Goal: Task Accomplishment & Management: Complete application form

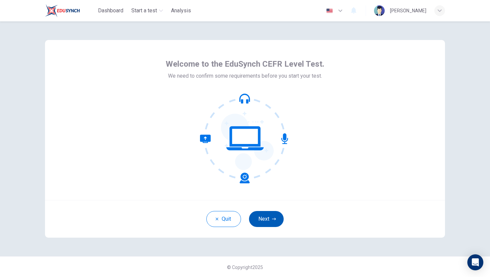
click at [268, 220] on button "Next" at bounding box center [266, 219] width 35 height 16
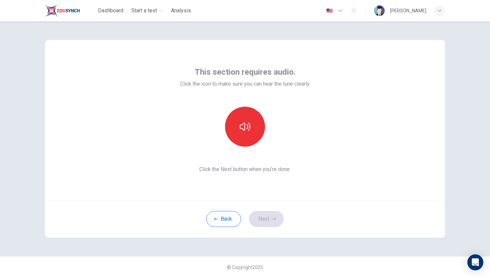
scroll to position [1, 0]
click at [249, 139] on button "button" at bounding box center [245, 126] width 40 height 40
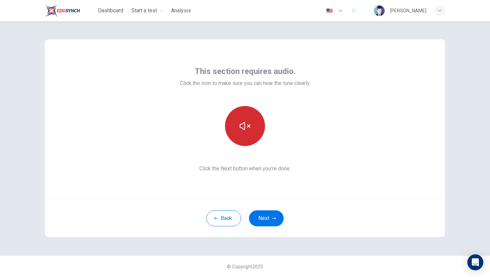
click at [245, 126] on icon "button" at bounding box center [245, 126] width 11 height 11
click at [245, 126] on icon "button" at bounding box center [245, 126] width 11 height 8
click at [264, 214] on button "Next" at bounding box center [266, 218] width 35 height 16
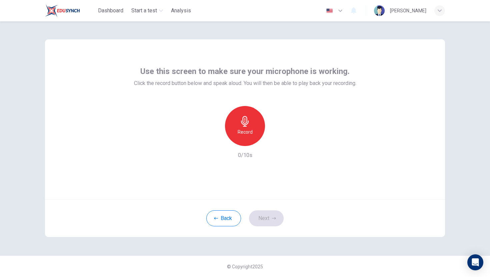
click at [244, 114] on div "Record" at bounding box center [245, 126] width 40 height 40
click at [248, 129] on h6 "Stop" at bounding box center [245, 132] width 10 height 8
click at [250, 123] on div "Record" at bounding box center [245, 126] width 40 height 40
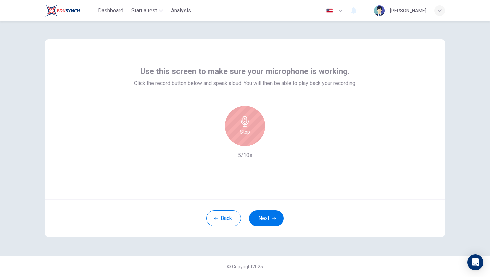
click at [250, 123] on div "Stop" at bounding box center [245, 126] width 40 height 40
click at [277, 141] on icon "button" at bounding box center [275, 140] width 7 height 7
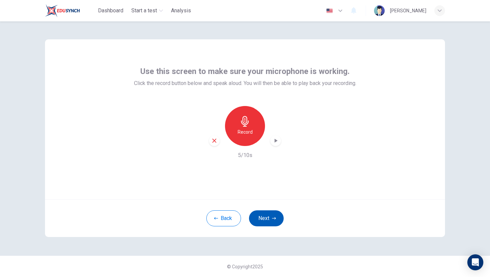
click at [273, 220] on button "Next" at bounding box center [266, 218] width 35 height 16
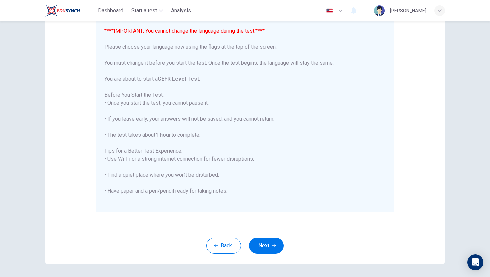
scroll to position [67, 0]
click at [265, 246] on button "Next" at bounding box center [266, 245] width 35 height 16
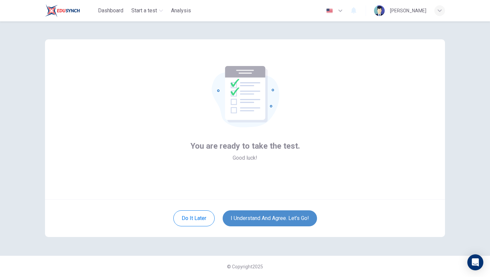
click at [260, 218] on button "I understand and agree. Let’s go!" at bounding box center [270, 218] width 94 height 16
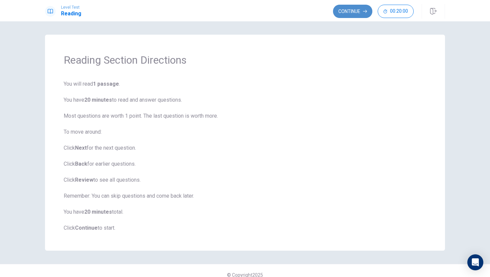
click at [347, 13] on button "Continue" at bounding box center [352, 11] width 39 height 13
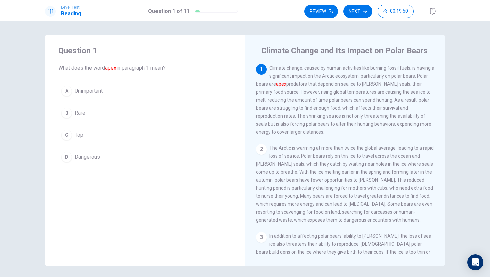
click at [262, 67] on div "1" at bounding box center [261, 69] width 11 height 11
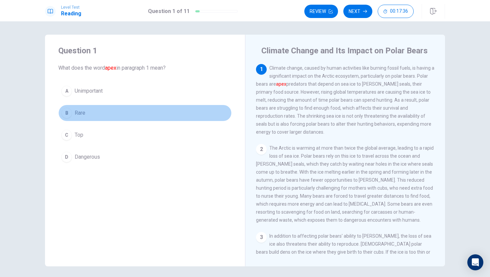
click at [67, 111] on div "B" at bounding box center [66, 113] width 11 height 11
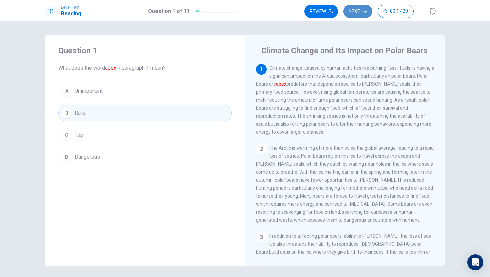
click at [358, 11] on button "Next" at bounding box center [357, 11] width 29 height 13
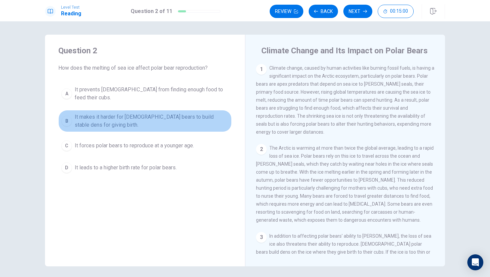
click at [65, 116] on div "B" at bounding box center [66, 121] width 11 height 11
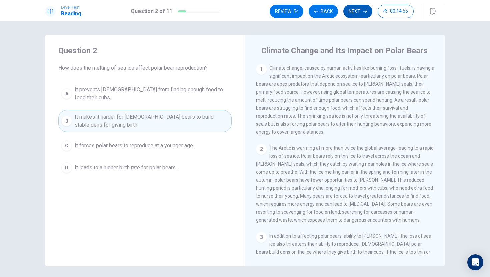
click at [358, 11] on button "Next" at bounding box center [357, 11] width 29 height 13
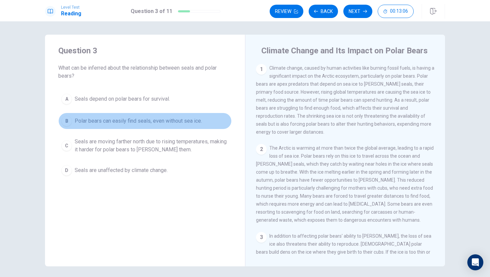
click at [64, 119] on div "B" at bounding box center [66, 121] width 11 height 11
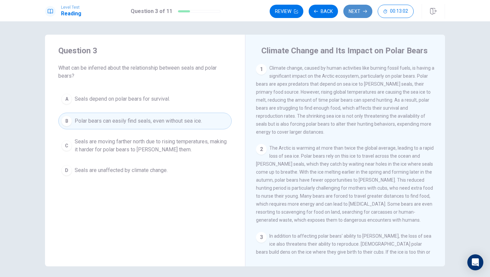
click at [353, 11] on button "Next" at bounding box center [357, 11] width 29 height 13
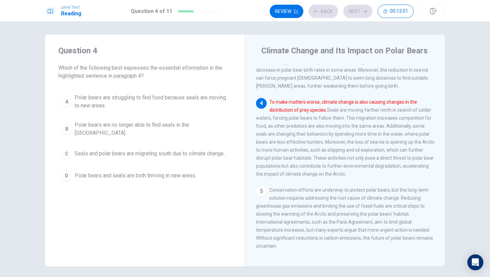
scroll to position [199, 0]
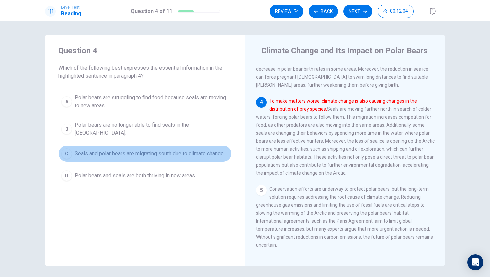
click at [70, 149] on div "C" at bounding box center [66, 153] width 11 height 11
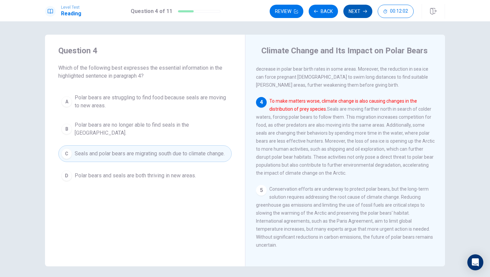
click at [361, 9] on button "Next" at bounding box center [357, 11] width 29 height 13
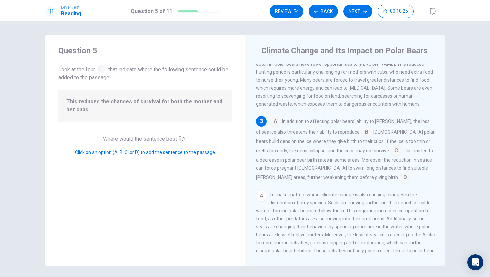
scroll to position [120, 0]
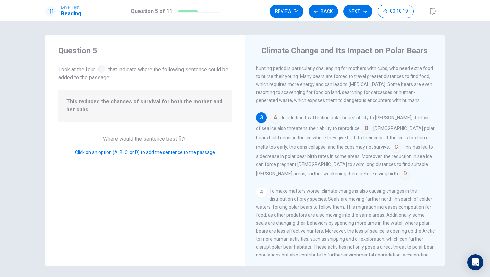
click at [391, 153] on input at bounding box center [396, 147] width 11 height 11
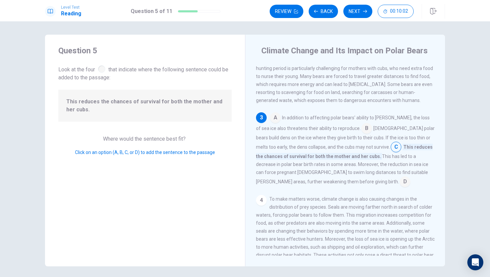
click at [361, 134] on input at bounding box center [366, 129] width 11 height 11
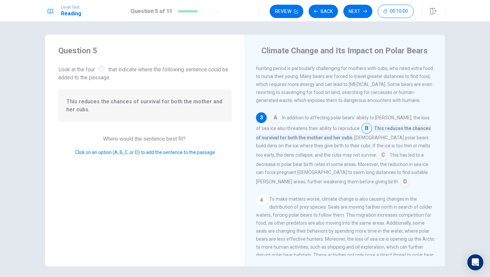
click at [322, 166] on div "A In addition to affecting polar bears' ability to [PERSON_NAME], the loss of s…" at bounding box center [345, 149] width 179 height 75
click at [378, 161] on input at bounding box center [383, 155] width 11 height 11
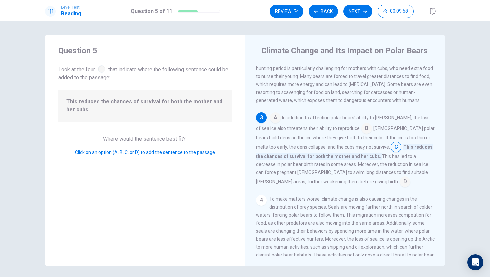
click at [361, 134] on input at bounding box center [366, 129] width 11 height 11
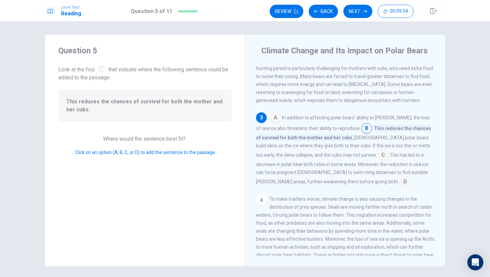
click at [378, 161] on input at bounding box center [383, 155] width 11 height 11
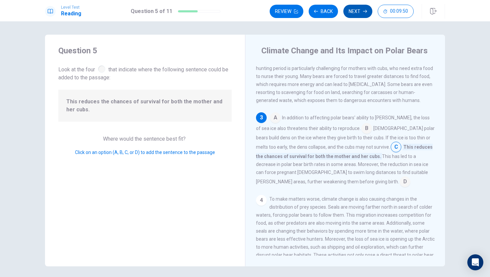
click at [359, 13] on button "Next" at bounding box center [357, 11] width 29 height 13
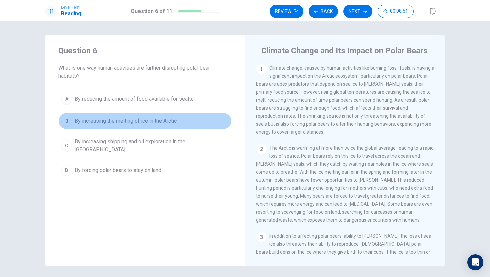
click at [67, 121] on div "B" at bounding box center [66, 121] width 11 height 11
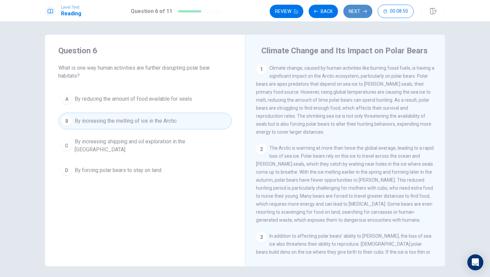
click at [364, 11] on icon "button" at bounding box center [365, 11] width 4 height 3
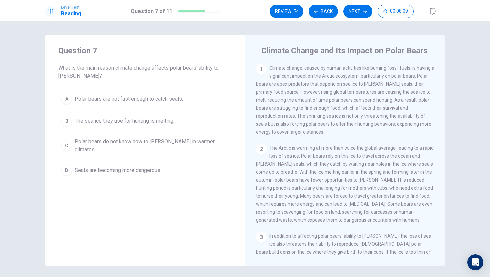
click at [69, 97] on div "A" at bounding box center [66, 99] width 11 height 11
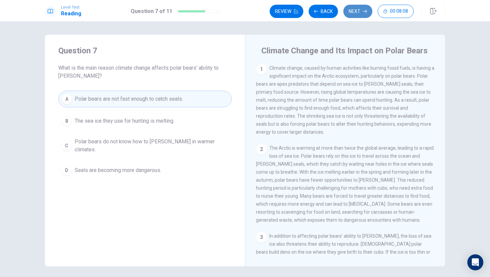
click at [354, 13] on button "Next" at bounding box center [357, 11] width 29 height 13
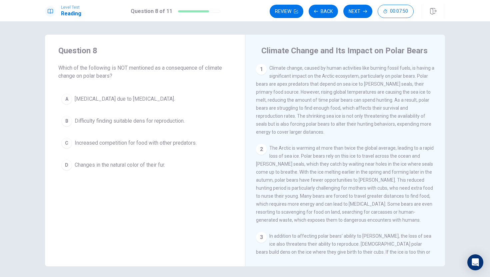
click at [69, 143] on div "C" at bounding box center [66, 143] width 11 height 11
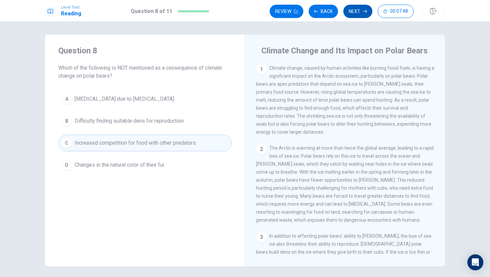
click at [361, 10] on button "Next" at bounding box center [357, 11] width 29 height 13
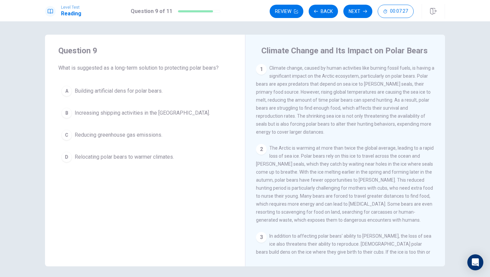
click at [431, 130] on div "1 Climate change, caused by human activities like burning fossil fuels, is havi…" at bounding box center [345, 100] width 179 height 72
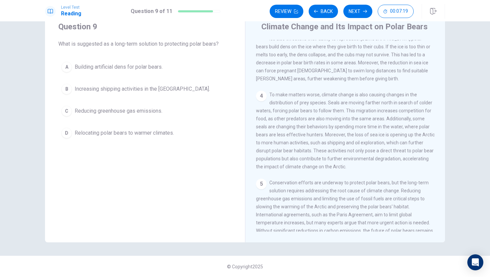
scroll to position [180, 0]
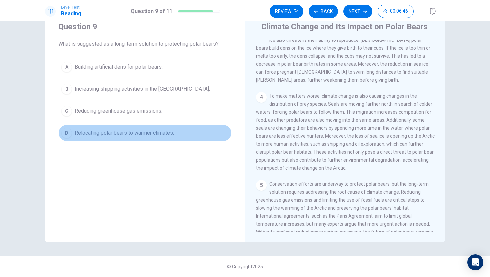
click at [69, 128] on button "D Relocating polar bears to warmer climates." at bounding box center [144, 133] width 173 height 17
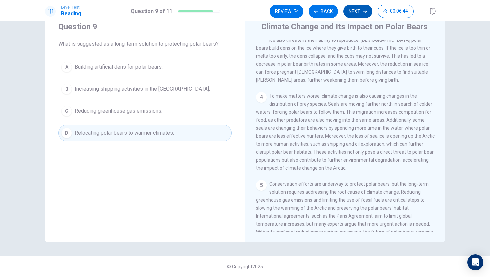
click at [363, 12] on icon "button" at bounding box center [365, 11] width 4 height 4
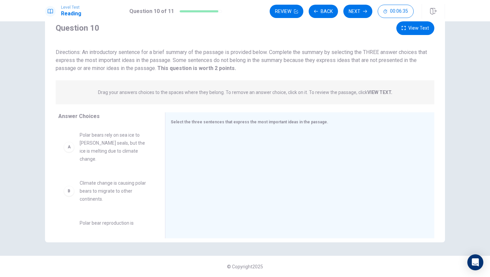
click at [69, 142] on div "A" at bounding box center [69, 147] width 11 height 11
click at [70, 145] on div "A" at bounding box center [69, 147] width 11 height 11
click at [115, 141] on span "Polar bears rely on sea ice to [PERSON_NAME] seals, but the ice is melting due …" at bounding box center [114, 147] width 69 height 32
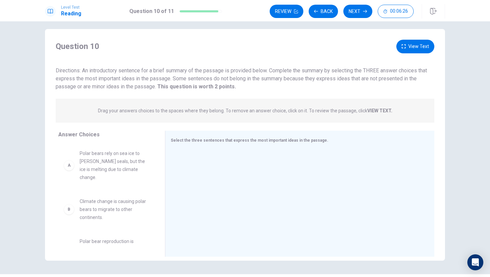
scroll to position [3, 0]
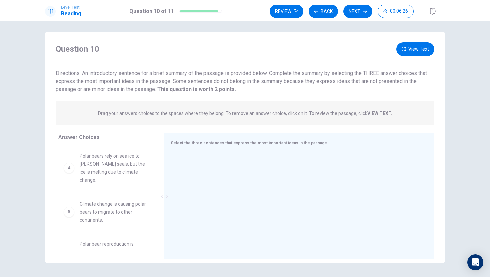
click at [187, 144] on span "Select the three sentences that express the most important ideas in the passage." at bounding box center [250, 143] width 158 height 5
click at [179, 141] on span "Select the three sentences that express the most important ideas in the passage." at bounding box center [250, 143] width 158 height 5
click at [262, 161] on div at bounding box center [297, 196] width 253 height 89
click at [262, 163] on div at bounding box center [297, 196] width 253 height 89
click at [268, 150] on div "Select the three sentences that express the most important ideas in the passage." at bounding box center [299, 196] width 269 height 126
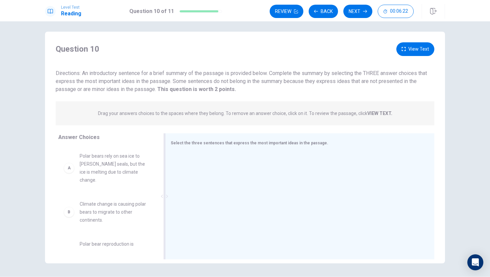
click at [268, 150] on div "Select the three sentences that express the most important ideas in the passage." at bounding box center [299, 196] width 269 height 126
click at [168, 187] on div at bounding box center [164, 196] width 8 height 126
click at [179, 185] on div at bounding box center [297, 196] width 253 height 89
click at [70, 163] on div "A" at bounding box center [69, 168] width 11 height 11
click at [98, 166] on span "Polar bears rely on sea ice to [PERSON_NAME] seals, but the ice is melting due …" at bounding box center [114, 168] width 69 height 32
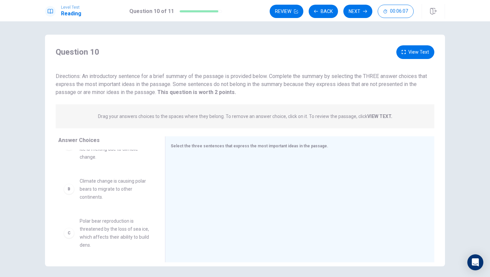
scroll to position [27, 0]
click at [107, 226] on span "Polar bear reproduction is threatened by the loss of sea ice, which affects the…" at bounding box center [114, 232] width 69 height 32
click at [261, 148] on span "Select the three sentences that express the most important ideas in the passage." at bounding box center [250, 146] width 158 height 5
click at [265, 148] on span "Select the three sentences that express the most important ideas in the passage." at bounding box center [250, 146] width 158 height 5
click at [292, 176] on div at bounding box center [297, 199] width 253 height 89
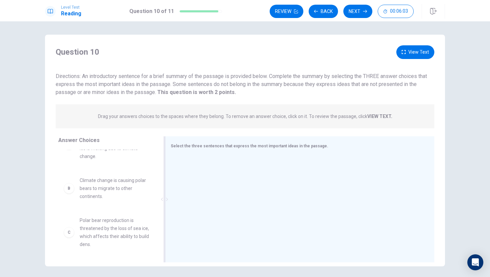
click at [292, 176] on div at bounding box center [297, 199] width 253 height 89
click at [302, 147] on span "Select the three sentences that express the most important ideas in the passage." at bounding box center [250, 146] width 158 height 5
click at [419, 53] on button "View Text" at bounding box center [415, 52] width 38 height 14
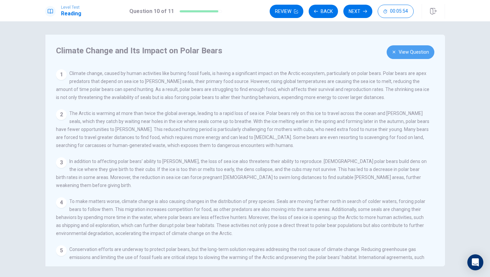
click at [415, 54] on button "View Question" at bounding box center [411, 52] width 48 height 14
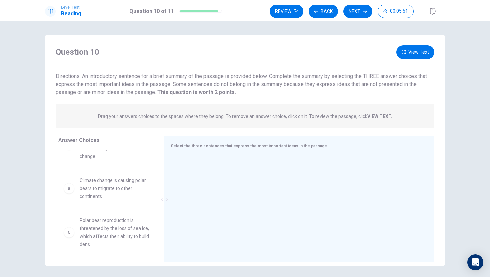
click at [318, 144] on div "Select the three sentences that express the most important ideas in the passage." at bounding box center [296, 146] width 250 height 8
click at [314, 144] on span "Select the three sentences that express the most important ideas in the passage." at bounding box center [250, 146] width 158 height 5
click at [323, 150] on div "Select the three sentences that express the most important ideas in the passage." at bounding box center [296, 146] width 250 height 8
click at [302, 153] on div "Select the three sentences that express the most important ideas in the passage." at bounding box center [299, 199] width 269 height 126
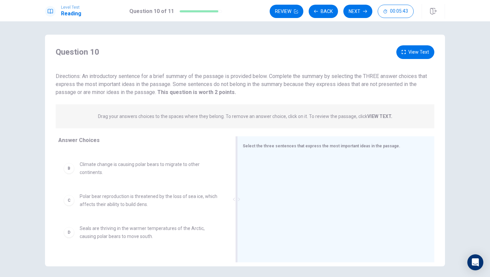
drag, startPoint x: 164, startPoint y: 200, endPoint x: 244, endPoint y: 201, distance: 80.7
click at [246, 203] on div "Select the three sentences that express the most important ideas in the passage." at bounding box center [335, 199] width 197 height 126
click at [254, 147] on span "Select the three sentences that express the most important ideas in the passage." at bounding box center [322, 146] width 158 height 5
click at [71, 169] on div "B" at bounding box center [69, 168] width 11 height 11
click at [362, 11] on button "Next" at bounding box center [357, 11] width 29 height 13
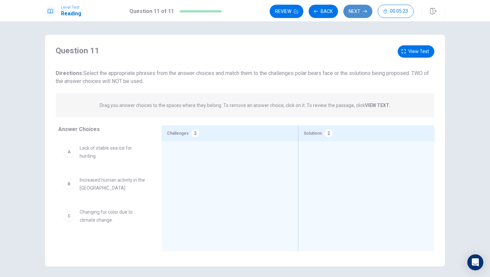
click at [360, 8] on button "Next" at bounding box center [357, 11] width 29 height 13
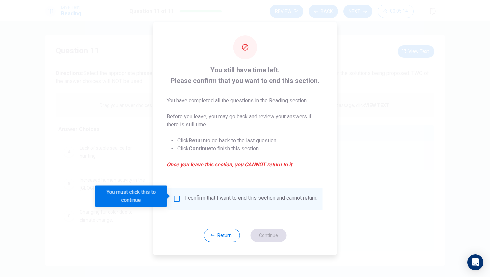
click at [177, 195] on input "You must click this to continue" at bounding box center [177, 199] width 8 height 8
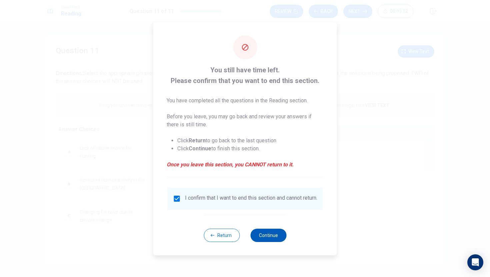
click at [267, 239] on button "Continue" at bounding box center [268, 235] width 36 height 13
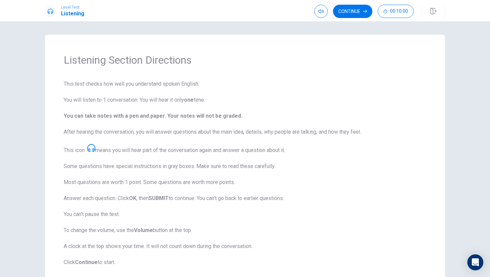
scroll to position [0, 0]
click at [374, 160] on span "This test checks how well you understand spoken English. You will listen to 1 c…" at bounding box center [245, 173] width 363 height 186
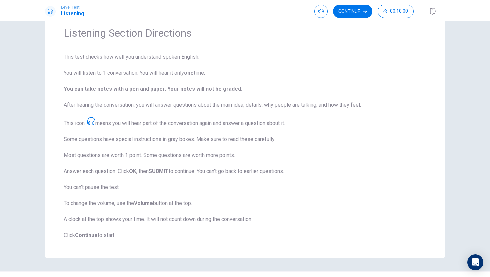
scroll to position [40, 0]
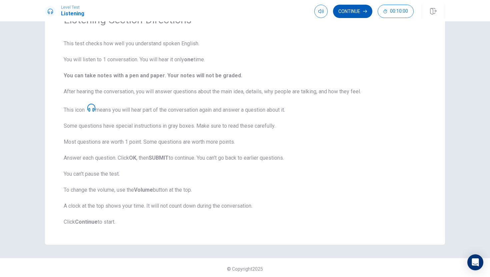
click at [350, 10] on button "Continue" at bounding box center [352, 11] width 39 height 13
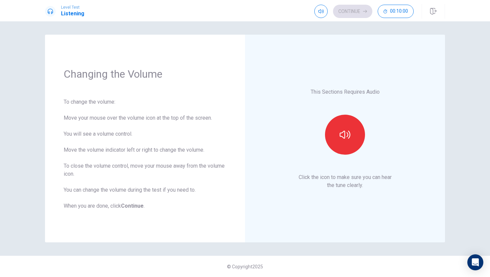
scroll to position [0, 0]
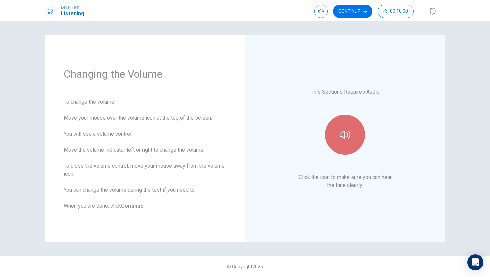
click at [351, 139] on button "button" at bounding box center [345, 135] width 40 height 40
click at [347, 135] on icon "button" at bounding box center [345, 134] width 11 height 11
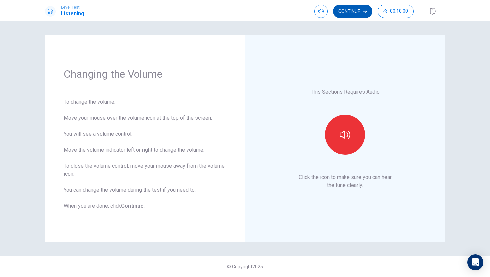
click at [357, 10] on button "Continue" at bounding box center [352, 11] width 39 height 13
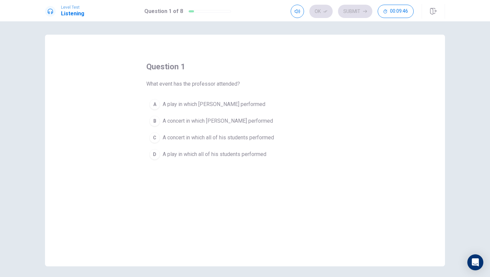
click at [156, 119] on div "B" at bounding box center [154, 121] width 11 height 11
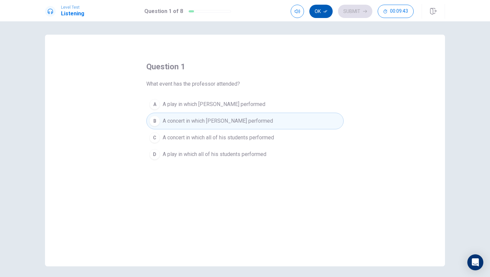
click at [321, 11] on button "Ok" at bounding box center [320, 11] width 23 height 13
click at [342, 7] on button "Submit" at bounding box center [355, 11] width 34 height 13
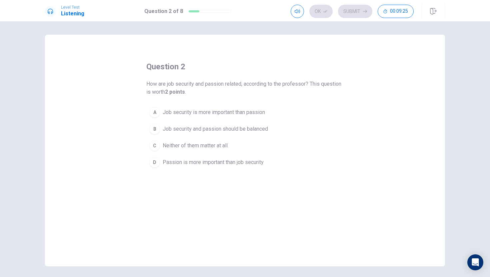
click at [154, 111] on div "A" at bounding box center [154, 112] width 11 height 11
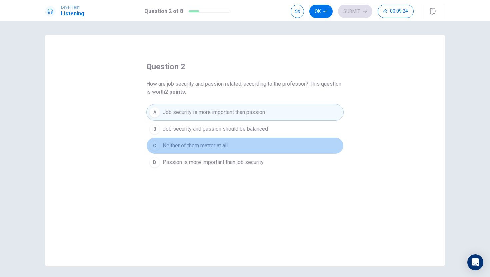
click at [155, 153] on button "C Neither of them matter at all" at bounding box center [244, 145] width 197 height 17
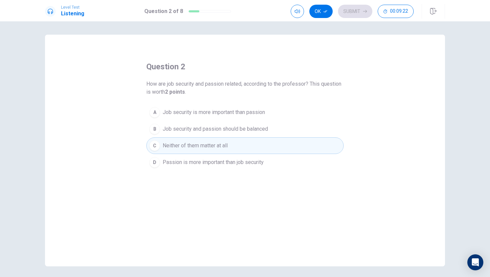
click at [153, 111] on div "A" at bounding box center [154, 112] width 11 height 11
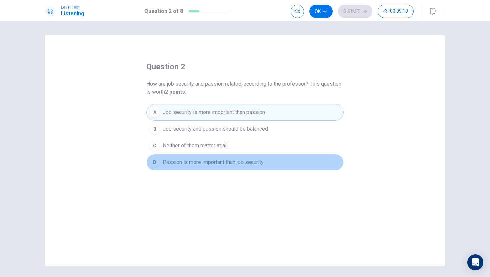
click at [154, 161] on div "D" at bounding box center [154, 162] width 11 height 11
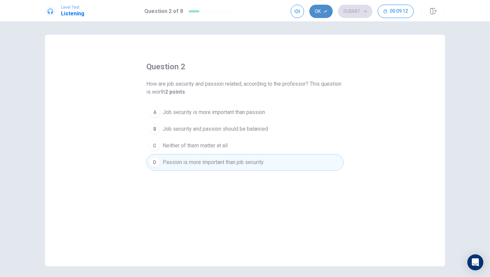
click at [320, 11] on button "Ok" at bounding box center [320, 11] width 23 height 13
click at [349, 9] on button "Submit" at bounding box center [355, 11] width 34 height 13
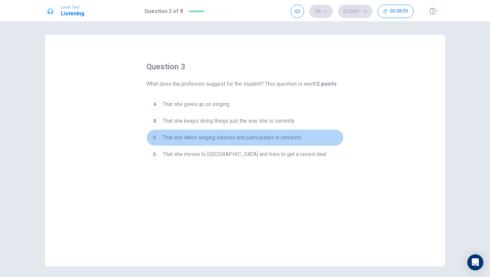
click at [158, 137] on div "C" at bounding box center [154, 137] width 11 height 11
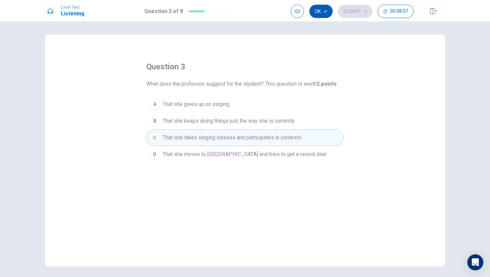
click at [321, 6] on button "Ok" at bounding box center [320, 11] width 23 height 13
click at [343, 7] on button "Submit" at bounding box center [355, 11] width 34 height 13
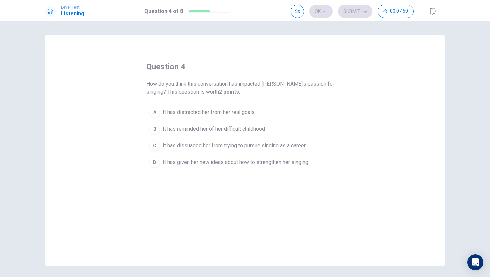
click at [156, 149] on div "C" at bounding box center [154, 145] width 11 height 11
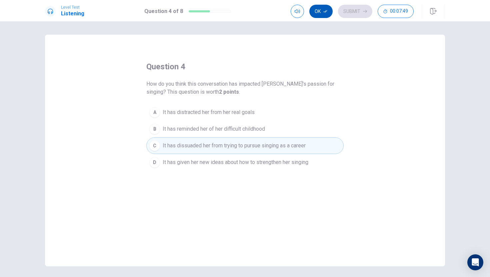
click at [316, 13] on button "Ok" at bounding box center [320, 11] width 23 height 13
click at [354, 15] on button "Submit" at bounding box center [355, 11] width 34 height 13
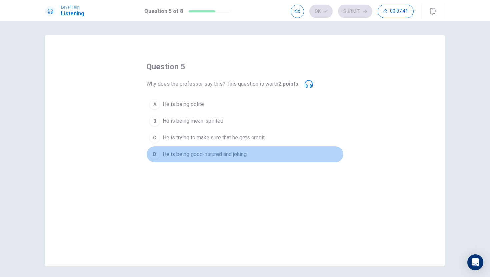
click at [156, 152] on div "D" at bounding box center [154, 154] width 11 height 11
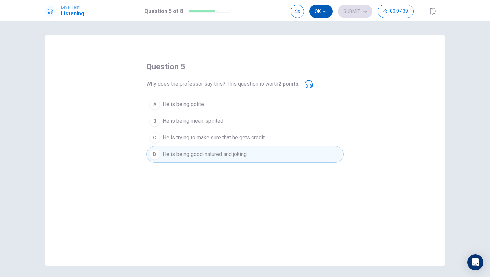
click at [317, 13] on button "Ok" at bounding box center [320, 11] width 23 height 13
click at [359, 13] on button "Submit" at bounding box center [355, 11] width 34 height 13
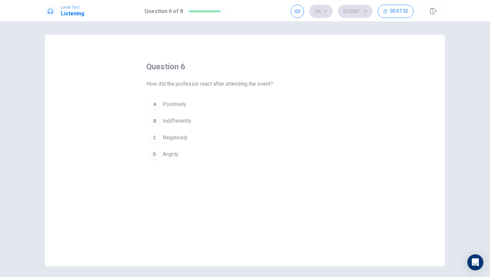
click at [155, 102] on div "A" at bounding box center [154, 104] width 11 height 11
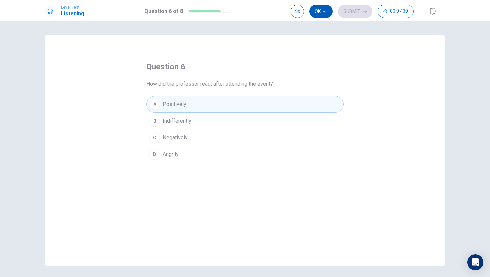
click at [322, 9] on button "Ok" at bounding box center [320, 11] width 23 height 13
click at [354, 8] on button "Submit" at bounding box center [355, 11] width 34 height 13
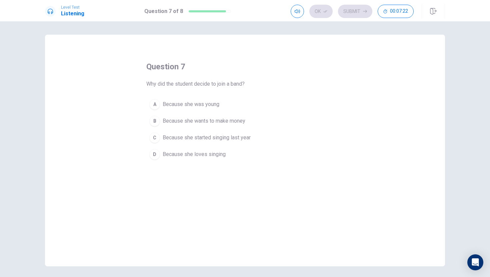
click at [158, 154] on div "D" at bounding box center [154, 154] width 11 height 11
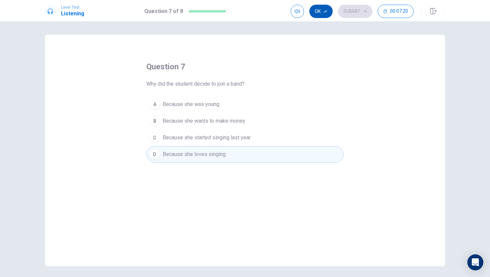
click at [325, 10] on icon "button" at bounding box center [325, 11] width 4 height 4
click at [365, 9] on icon "button" at bounding box center [365, 11] width 4 height 4
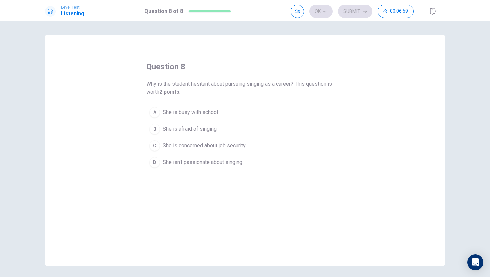
click at [157, 162] on div "D" at bounding box center [154, 162] width 11 height 11
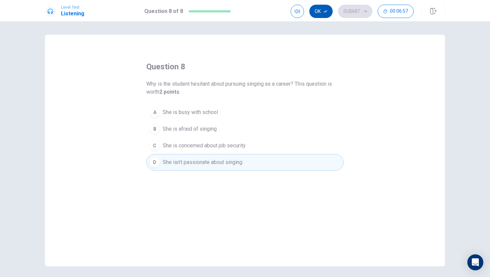
click at [317, 12] on button "Ok" at bounding box center [320, 11] width 23 height 13
click at [358, 8] on button "Submit" at bounding box center [355, 11] width 34 height 13
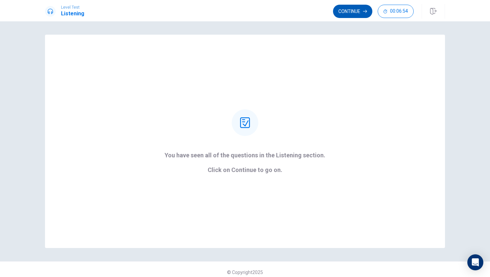
click at [350, 10] on button "Continue" at bounding box center [352, 11] width 39 height 13
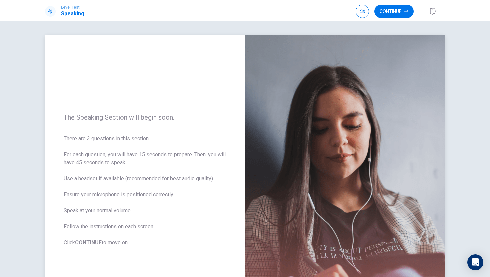
click at [220, 128] on div "The Speaking Section will begin soon. There are 3 questions in this section. Fo…" at bounding box center [145, 180] width 200 height 291
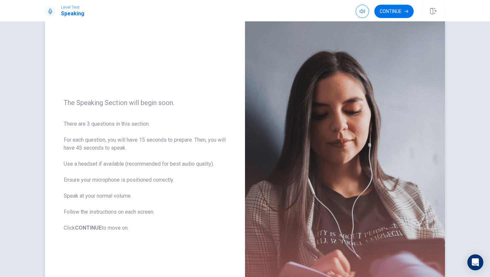
scroll to position [13, 0]
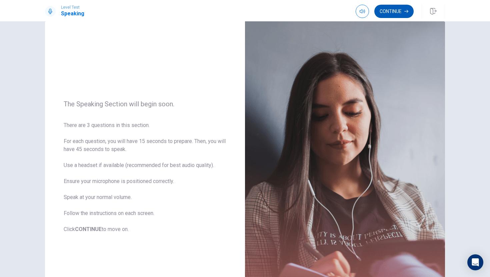
click at [393, 6] on button "Continue" at bounding box center [393, 11] width 39 height 13
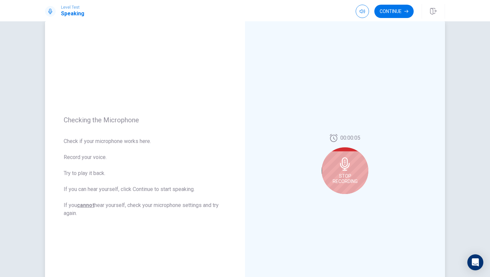
click at [349, 165] on icon at bounding box center [345, 163] width 10 height 13
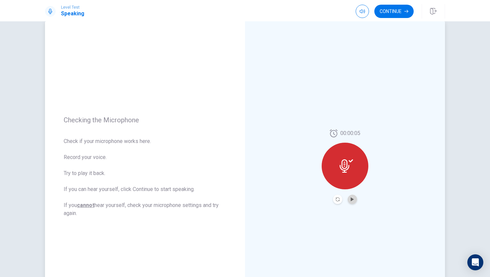
click at [354, 200] on button "Play Audio" at bounding box center [352, 199] width 9 height 9
click at [390, 12] on button "Continue" at bounding box center [393, 11] width 39 height 13
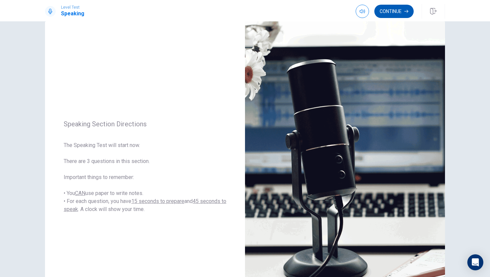
click at [391, 12] on button "Continue" at bounding box center [393, 11] width 39 height 13
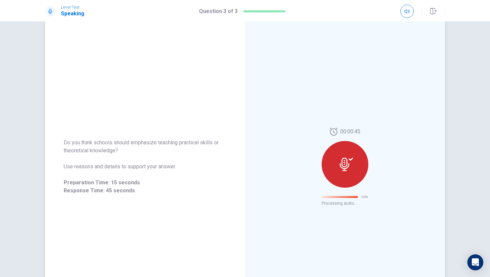
scroll to position [0, 0]
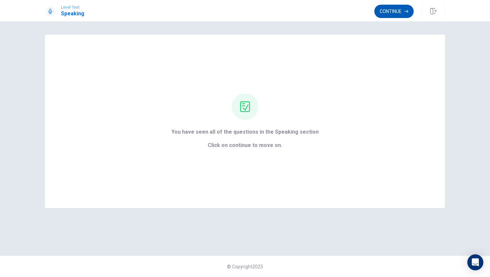
click at [395, 10] on button "Continue" at bounding box center [393, 11] width 39 height 13
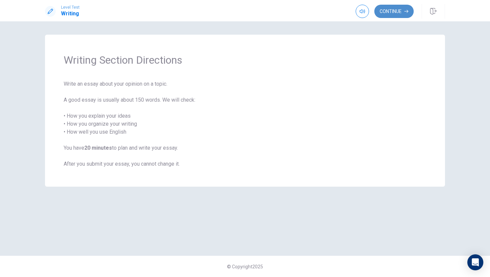
drag, startPoint x: 380, startPoint y: 10, endPoint x: 382, endPoint y: 14, distance: 4.6
click at [382, 14] on button "Continue" at bounding box center [393, 11] width 39 height 13
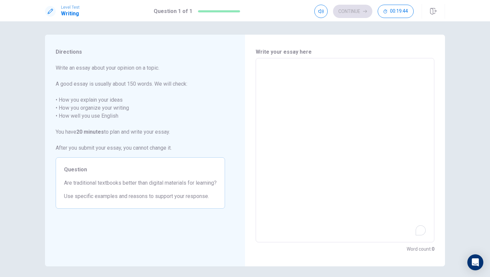
drag, startPoint x: 267, startPoint y: 64, endPoint x: 95, endPoint y: 138, distance: 186.7
click at [95, 138] on div "Directions Write an essay about your opinion on a topic. A good essay is usuall…" at bounding box center [245, 151] width 400 height 232
type textarea "i"
type textarea "x"
type textarea "I"
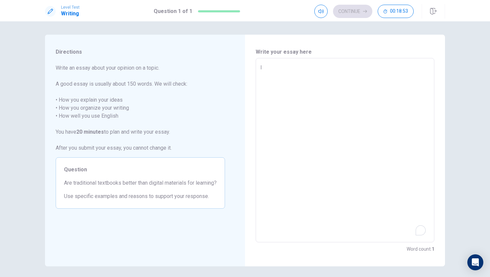
type textarea "x"
type textarea "I"
type textarea "x"
type textarea "I t"
type textarea "x"
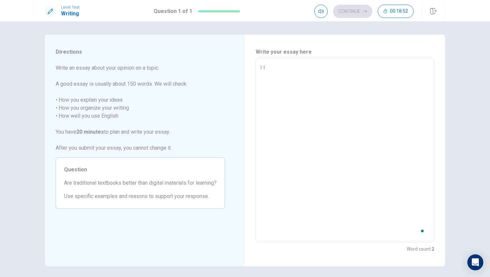
type textarea "I th"
type textarea "x"
type textarea "I thi"
type textarea "x"
type textarea "I thi"
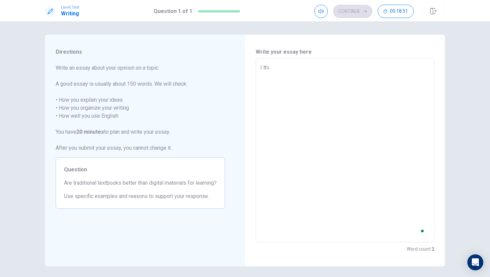
type textarea "x"
type textarea "I thi"
type textarea "x"
type textarea "I thin"
type textarea "x"
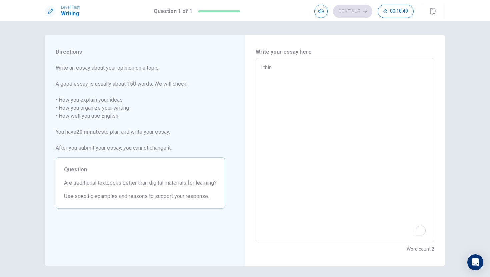
type textarea "I think"
type textarea "x"
type textarea "I think"
type textarea "x"
type textarea "I think a"
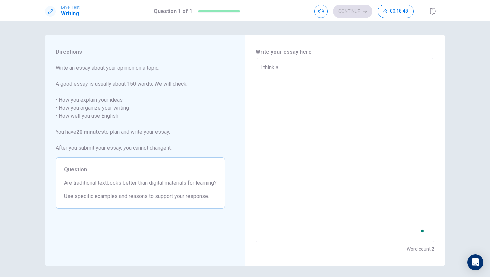
type textarea "x"
type textarea "I think a"
type textarea "x"
type textarea "I think a t"
type textarea "x"
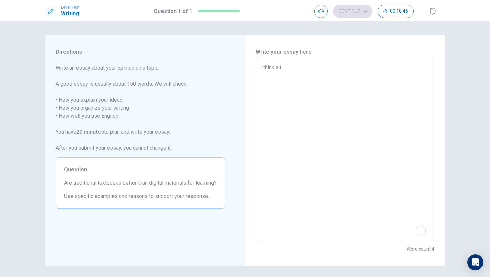
type textarea "I think a tr"
type textarea "x"
type textarea "I think a tre"
type textarea "x"
type textarea "I think a tred"
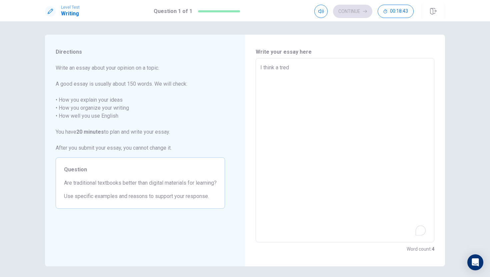
type textarea "x"
type textarea "I think a tredi"
type textarea "x"
type textarea "I think a tredit"
type textarea "x"
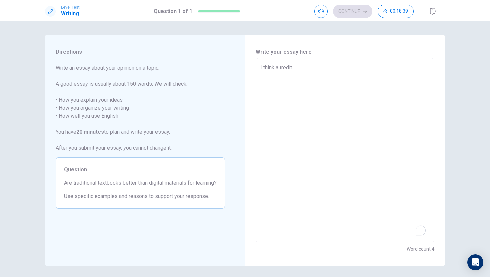
type textarea "I think a trediti"
type textarea "x"
type textarea "I think a treditio"
type textarea "x"
type textarea "I think a tredition"
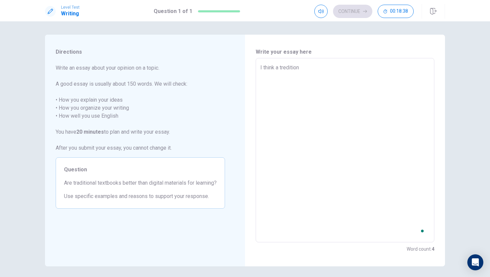
type textarea "x"
type textarea "I think a treditiona"
type textarea "x"
type textarea "I think a treditional"
type textarea "x"
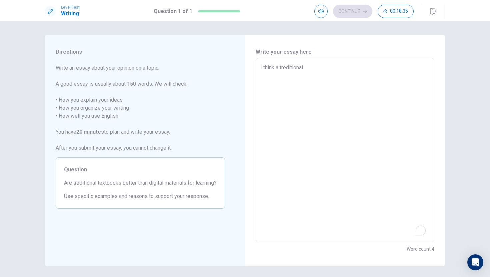
type textarea "I think a treditional"
type textarea "x"
type textarea "I think a treditional t"
type textarea "x"
type textarea "I think a treditional te"
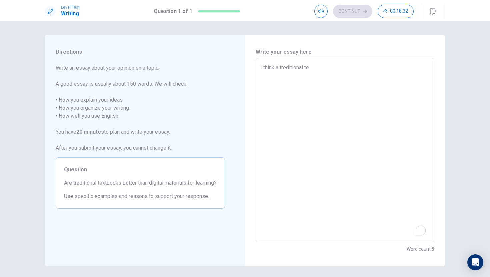
type textarea "x"
type textarea "I think a treditional tex"
type textarea "x"
type textarea "I think a treditional text"
type textarea "x"
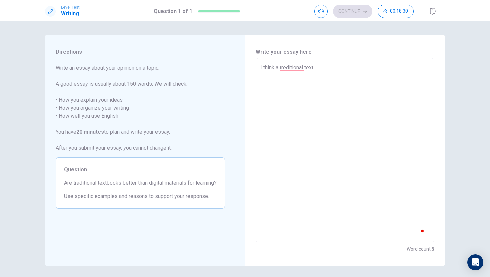
type textarea "I think a treditional text"
type textarea "x"
type textarea "I think a treditional text b"
type textarea "x"
type textarea "I think a treditional text b\"
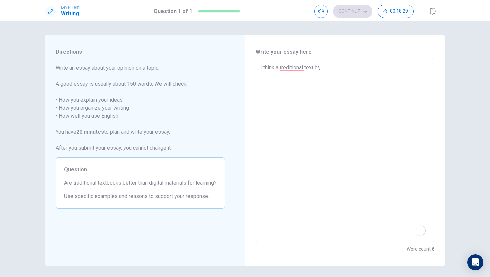
type textarea "x"
type textarea "I think a treditional text b\\"
type textarea "x"
type textarea "I think a treditional text b\"
type textarea "x"
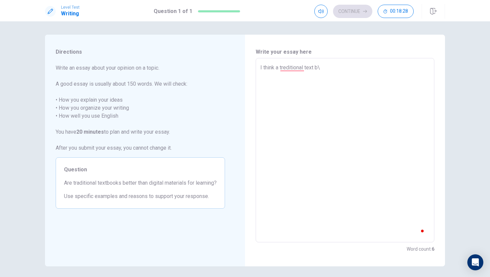
type textarea "I think a treditional text b"
type textarea "x"
type textarea "I think a treditional text"
type textarea "x"
type textarea "I think a treditional text"
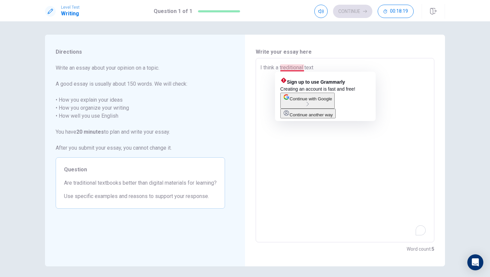
click at [287, 67] on textarea "I think a treditional text" at bounding box center [344, 150] width 169 height 173
click at [287, 66] on textarea "I think a treditional text" at bounding box center [344, 150] width 169 height 173
type textarea "x"
type textarea "I think a trditional text"
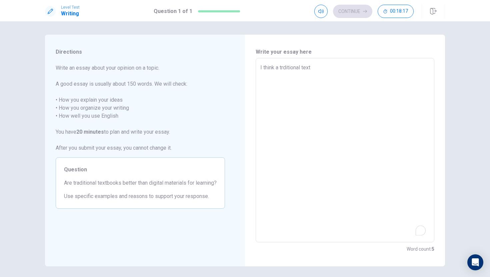
type textarea "x"
type textarea "I think a traditional text"
click at [324, 67] on textarea "I think a traditional text" at bounding box center [344, 150] width 169 height 173
type textarea "x"
type textarea "I think a traditional textb"
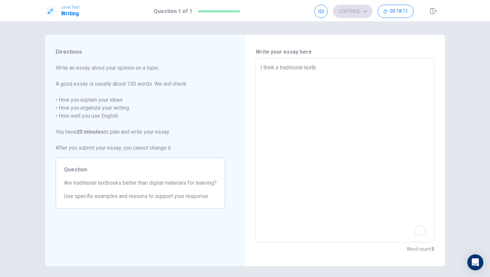
type textarea "x"
type textarea "I think a traditional textbr"
type textarea "x"
type textarea "I think a traditional textbro"
type textarea "x"
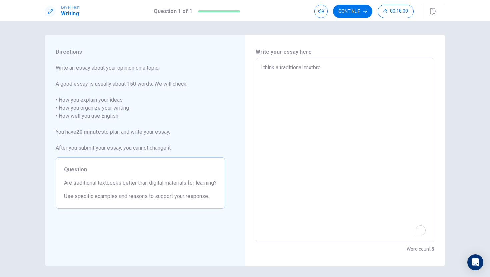
type textarea "I think a traditional textbr"
type textarea "x"
type textarea "I think a traditional textb"
type textarea "x"
type textarea "I think a traditional textbo"
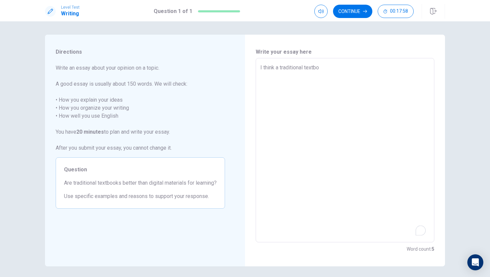
type textarea "x"
type textarea "I think a traditional textboo"
type textarea "x"
type textarea "I think a traditional textbool"
type textarea "x"
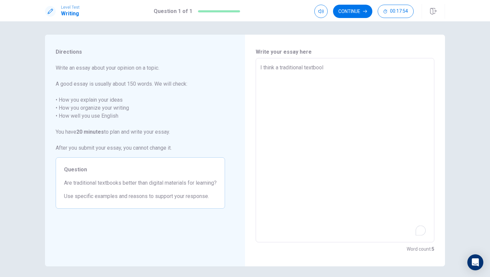
type textarea "I think a traditional textboo"
type textarea "x"
type textarea "I think a traditional textbook"
type textarea "x"
type textarea "I think a traditional textbook"
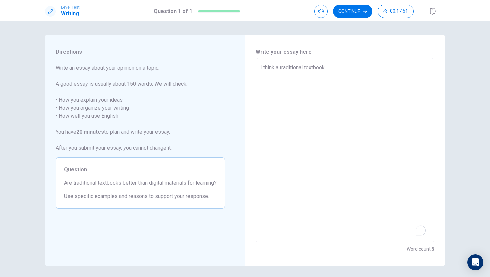
type textarea "x"
type textarea "I think a traditional textbook w"
type textarea "x"
type textarea "I think a traditional textbook wi"
type textarea "x"
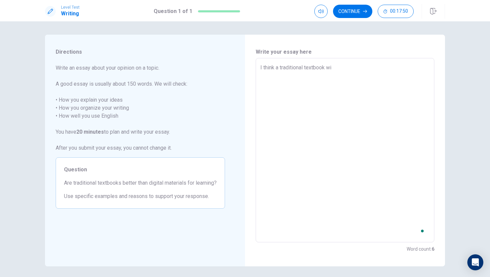
type textarea "I think a traditional textbook wil"
type textarea "x"
type textarea "I think a traditional textbook will"
type textarea "x"
type textarea "I think a traditional textbook will"
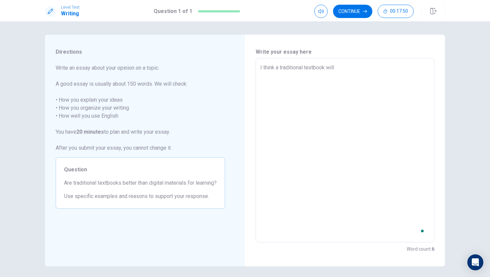
type textarea "x"
type textarea "I think a traditional textbook will b"
type textarea "x"
type textarea "I think a traditional textbook will be"
type textarea "x"
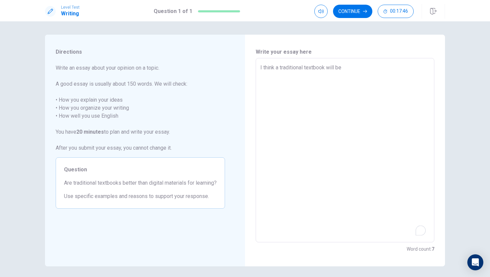
type textarea "I think a traditional textbook will bet"
type textarea "x"
type textarea "I think a traditional textbook will bett"
type textarea "x"
type textarea "I think a traditional textbook will [PERSON_NAME]"
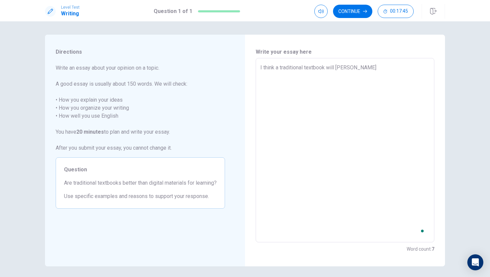
type textarea "x"
type textarea "I think a traditional textbook will better"
type textarea "x"
type textarea "I think a traditional textbook will better"
type textarea "x"
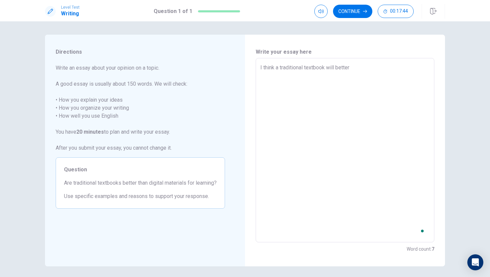
type textarea "I think a traditional textbook will better t"
type textarea "x"
type textarea "I think a traditional textbook will better th"
type textarea "x"
type textarea "I think a traditional textbook will better tha"
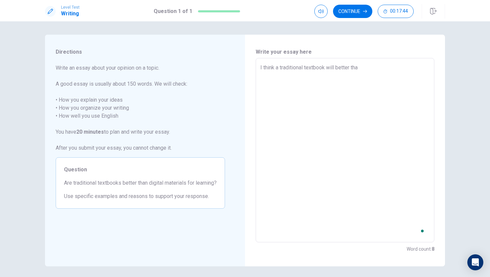
type textarea "x"
type textarea "I think a traditional textbook will better than"
type textarea "x"
type textarea "I think a traditional textbook will better than"
type textarea "x"
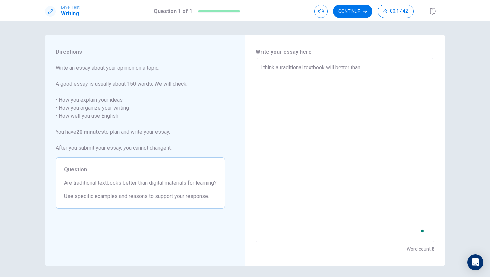
type textarea "I think a traditional textbook will better than d"
type textarea "x"
type textarea "I think a traditional textbook will better than di"
type textarea "x"
type textarea "I think a traditional textbook will better than dig"
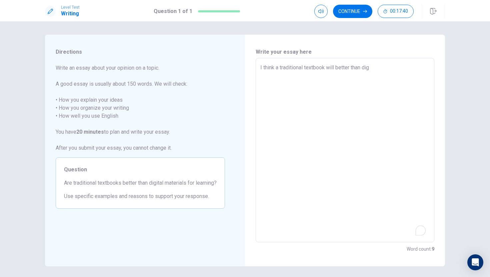
type textarea "x"
type textarea "I think a traditional textbook will better than digi"
type textarea "x"
type textarea "I think a traditional textbook will better than digit"
type textarea "x"
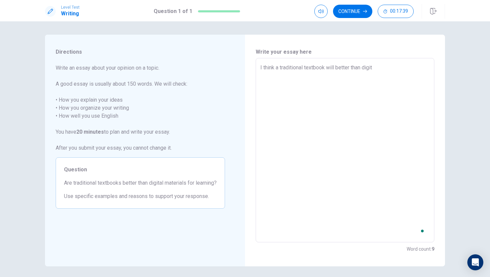
type textarea "I think a traditional textbook will better than digita"
type textarea "x"
type textarea "I think a traditional textbook will better than digital"
type textarea "x"
type textarea "I think a traditional textbook will better than digital"
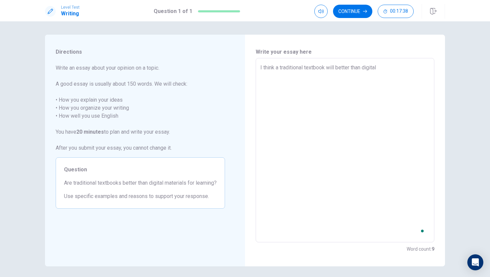
type textarea "x"
type textarea "I think a traditional textbook will better than digital m"
type textarea "x"
type textarea "I think a traditional textbook will better than digital ma"
type textarea "x"
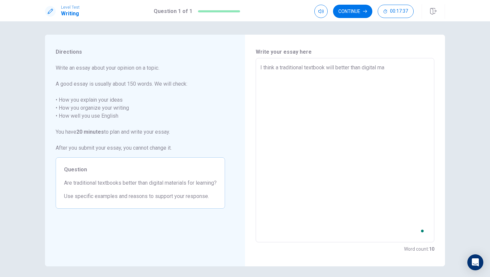
type textarea "I think a traditional textbook will better than digital mat"
type textarea "x"
type textarea "I think a traditional textbook will better than digital mate"
type textarea "x"
type textarea "I think a traditional textbook will better than digital mater"
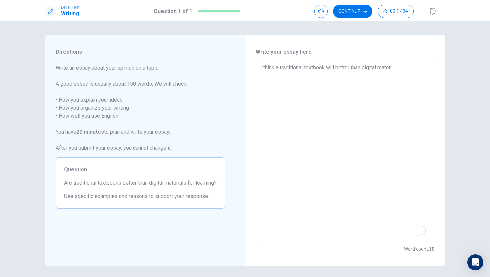
type textarea "x"
type textarea "I think a traditional textbook will better than digital materi"
type textarea "x"
type textarea "I think a traditional textbook will better than digital materia"
type textarea "x"
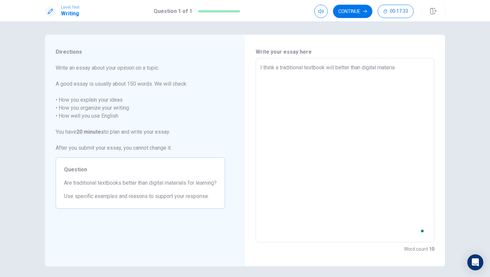
type textarea "I think a traditional textbook will better than digital material"
type textarea "x"
type textarea "I think a traditional textbook will better than digital materials"
type textarea "x"
type textarea "I think a traditional textbook will better than digital materials"
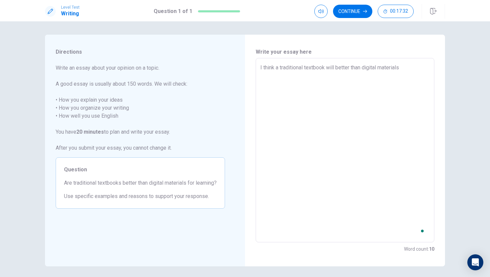
type textarea "x"
type textarea "I think a traditional textbook will better than digital materials f"
type textarea "x"
type textarea "I think a traditional textbook will better than digital materials fo"
type textarea "x"
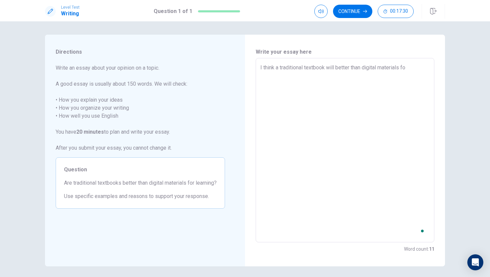
type textarea "I think a traditional textbook will better than digital materials for"
type textarea "x"
type textarea "I think a traditional textbook will better than digital materials for"
type textarea "x"
type textarea "I think a traditional textbook will better than digital materials for l"
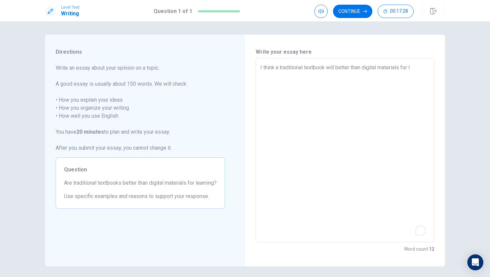
type textarea "x"
type textarea "I think a traditional textbook will better than digital materials for le"
type textarea "x"
type textarea "I think a traditional textbook will better than digital materials for lea"
type textarea "x"
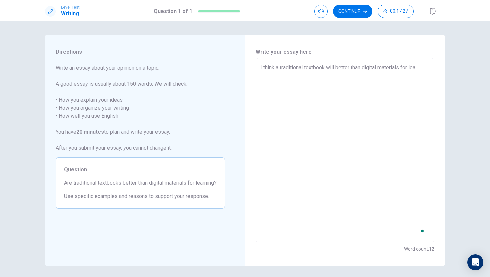
type textarea "I think a traditional textbook will better than digital materials for [PERSON_N…"
type textarea "x"
type textarea "I think a traditional textbook will better than digital materials for learn"
type textarea "x"
type textarea "I think a traditional textbook will better than digital materials for learni"
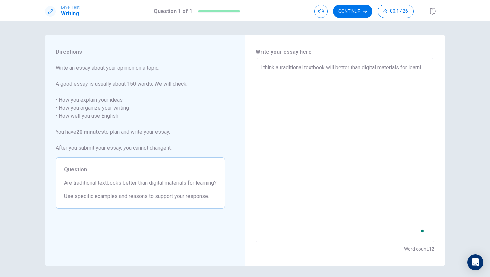
type textarea "x"
type textarea "I think a traditional textbook will better than digital materials for learnim"
type textarea "x"
type textarea "I think a traditional textbook will better than digital materials for learnimg"
type textarea "x"
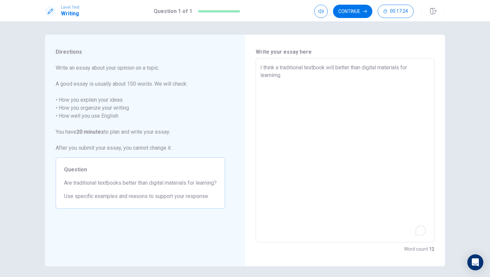
type textarea "I think a traditional textbook will better than digital materials for learnimg"
type textarea "x"
type textarea "I think a traditional textbook will better than digital materials for learnimg"
type textarea "x"
type textarea "I think a traditional textbook will better than digital materials for learnim"
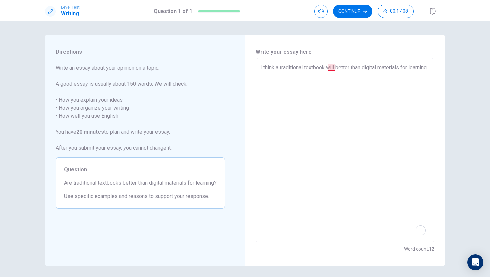
click at [336, 66] on textarea "I think a traditional textbook will better than digital materials for learning" at bounding box center [344, 150] width 169 height 173
click at [335, 67] on textarea "I think a traditional textbook will better than digital materials for learning" at bounding box center [344, 150] width 169 height 173
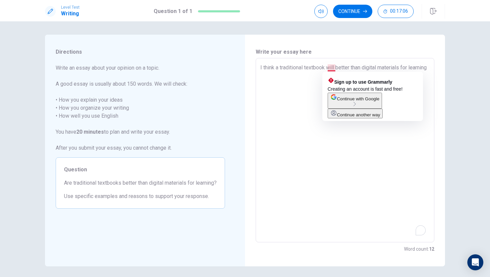
click at [315, 101] on textarea "I think a traditional textbook will better than digital materials for learning" at bounding box center [344, 150] width 169 height 173
click at [336, 66] on textarea "I think a traditional textbook will better than digital materials for learning" at bounding box center [344, 150] width 169 height 173
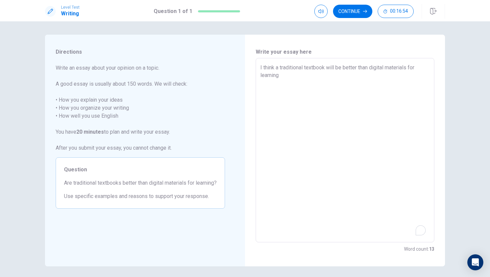
click at [290, 74] on textarea "I think a traditional textbook will be better than digital materials for learni…" at bounding box center [344, 150] width 169 height 173
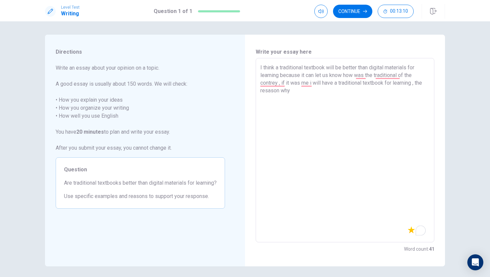
click at [268, 90] on textarea "I think a traditional textbook will be better than digital materials for learni…" at bounding box center [344, 150] width 169 height 173
click at [295, 96] on textarea "I think a traditional textbook will be better than digital materials for learni…" at bounding box center [344, 150] width 169 height 173
click at [263, 106] on textarea "I think a traditional textbook will be better than digital materials for learni…" at bounding box center [344, 150] width 169 height 173
click at [292, 107] on textarea "I think a traditional textbook will be better than digital materials for learni…" at bounding box center [344, 150] width 169 height 173
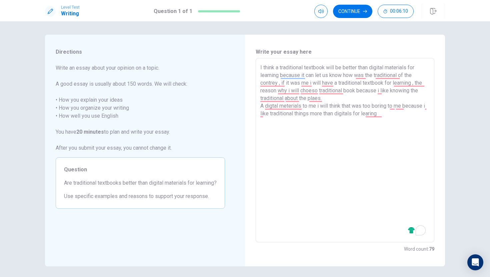
click at [358, 114] on textarea "I think a traditional textbook will be better than digital materials for learni…" at bounding box center [344, 150] width 169 height 173
click at [408, 114] on textarea "I think a traditional textbook will be better than digital materials for learni…" at bounding box center [344, 150] width 169 height 173
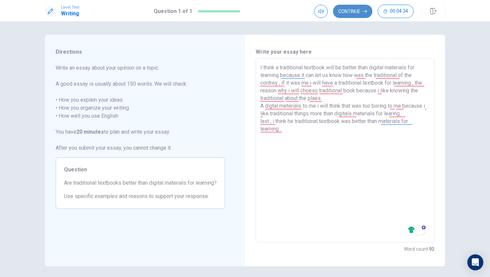
click at [346, 14] on button "Continue" at bounding box center [352, 11] width 39 height 13
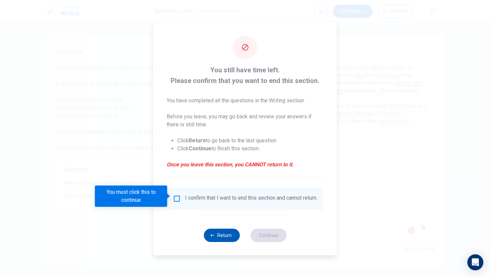
click at [229, 240] on button "Return" at bounding box center [222, 235] width 36 height 13
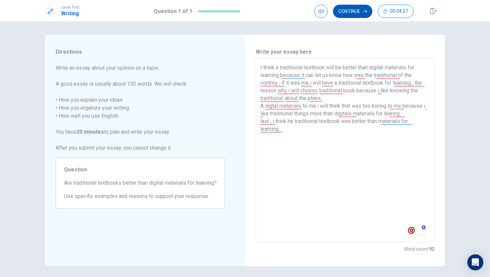
click at [353, 14] on button "Continue" at bounding box center [352, 11] width 39 height 13
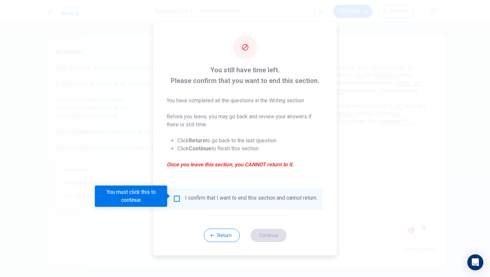
click at [179, 196] on input "You must click this to continue" at bounding box center [177, 199] width 8 height 8
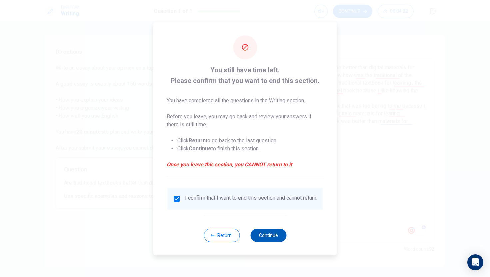
click at [269, 239] on button "Continue" at bounding box center [268, 235] width 36 height 13
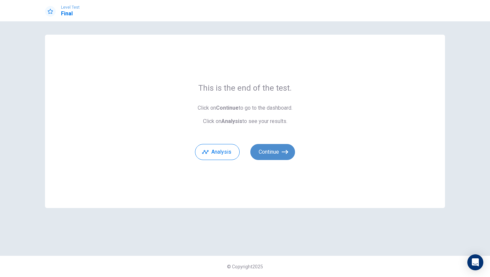
click at [273, 152] on button "Continue" at bounding box center [272, 152] width 45 height 16
